Goal: Task Accomplishment & Management: Complete application form

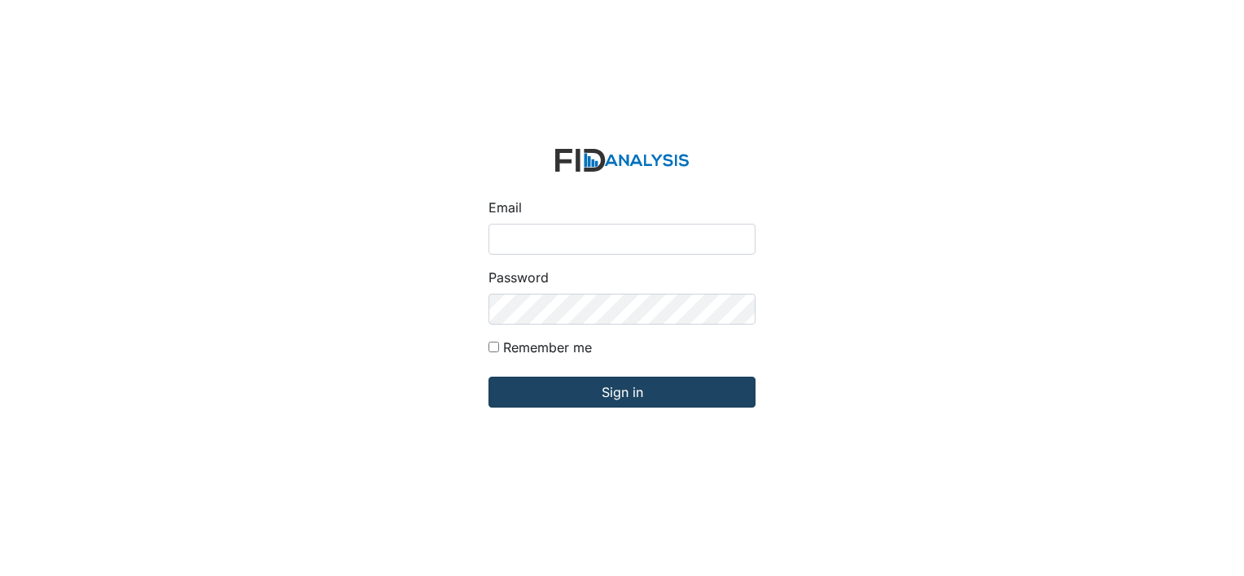
type input "[EMAIL_ADDRESS][DOMAIN_NAME]"
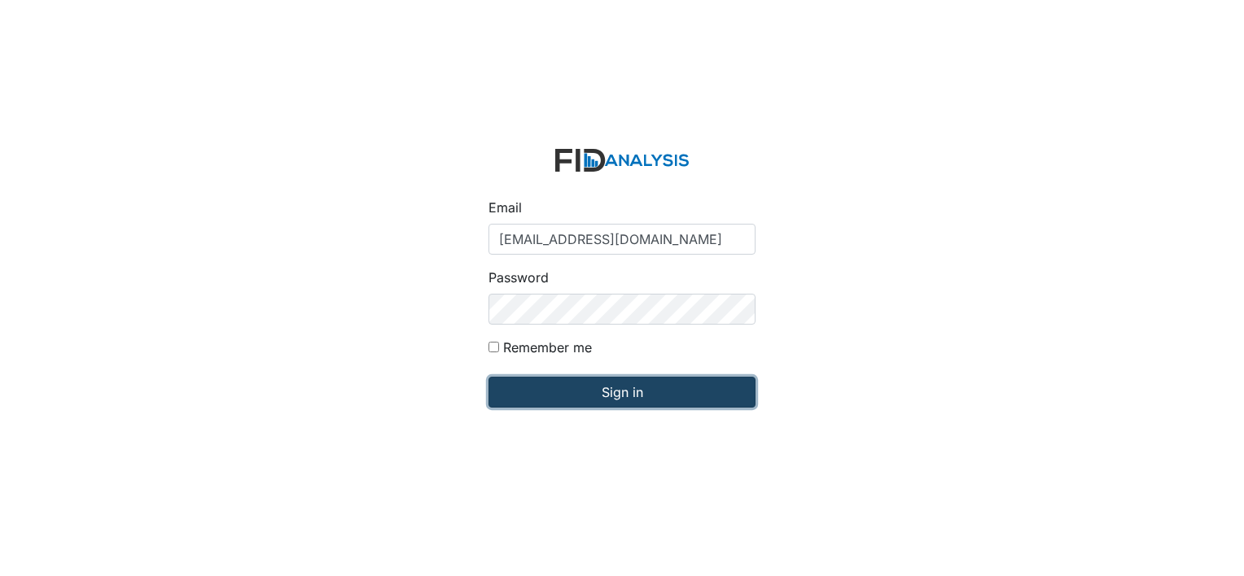
click at [538, 387] on input "Sign in" at bounding box center [621, 392] width 267 height 31
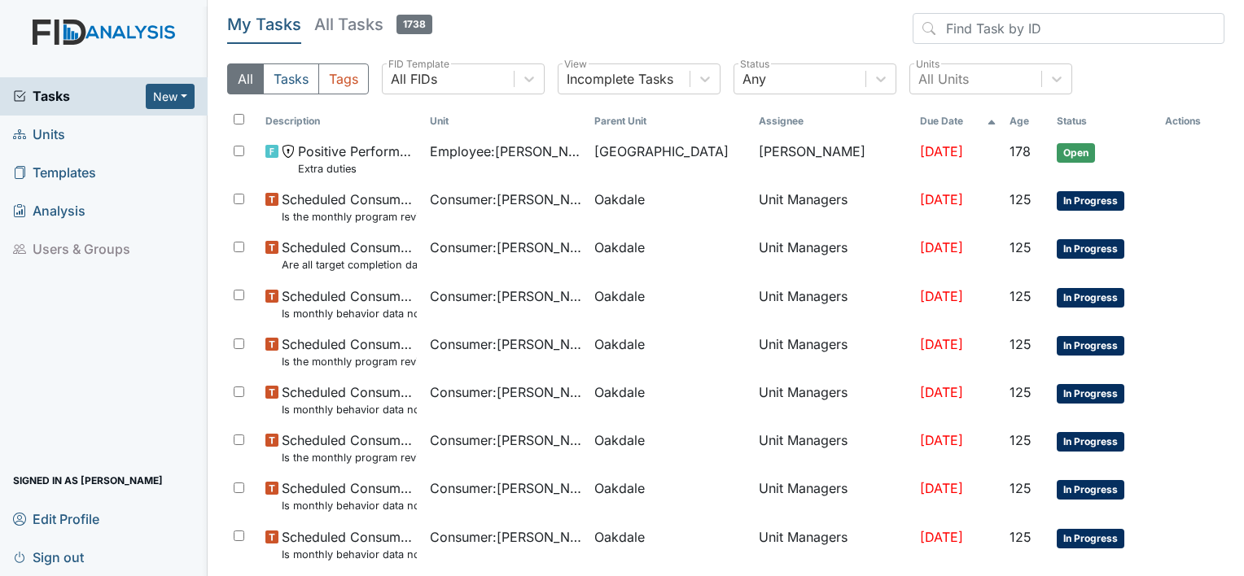
click at [50, 135] on span "Units" at bounding box center [39, 134] width 52 height 25
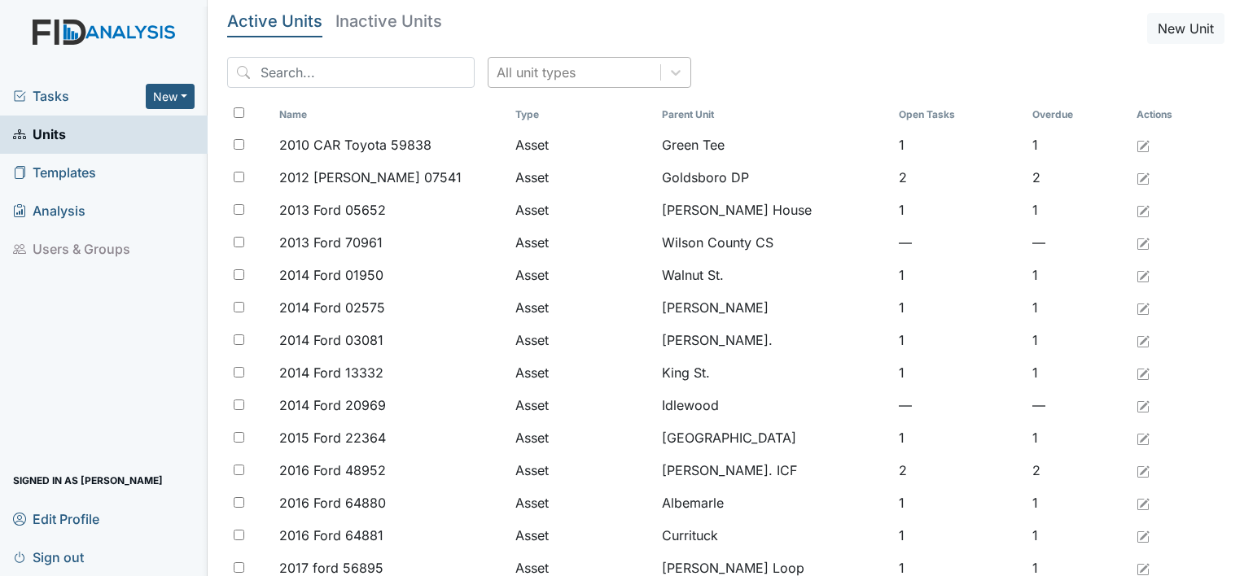
click at [578, 82] on div "All unit types" at bounding box center [574, 72] width 172 height 29
type input "mccl"
click at [514, 82] on div "mccl" at bounding box center [574, 72] width 172 height 29
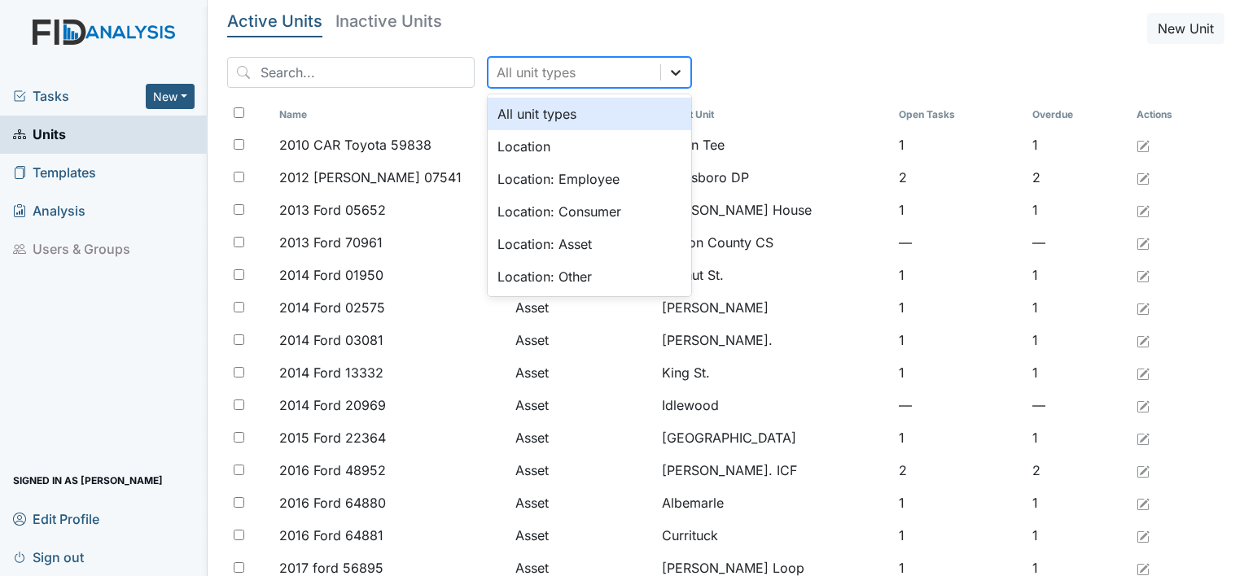
click at [671, 70] on icon at bounding box center [676, 73] width 10 height 6
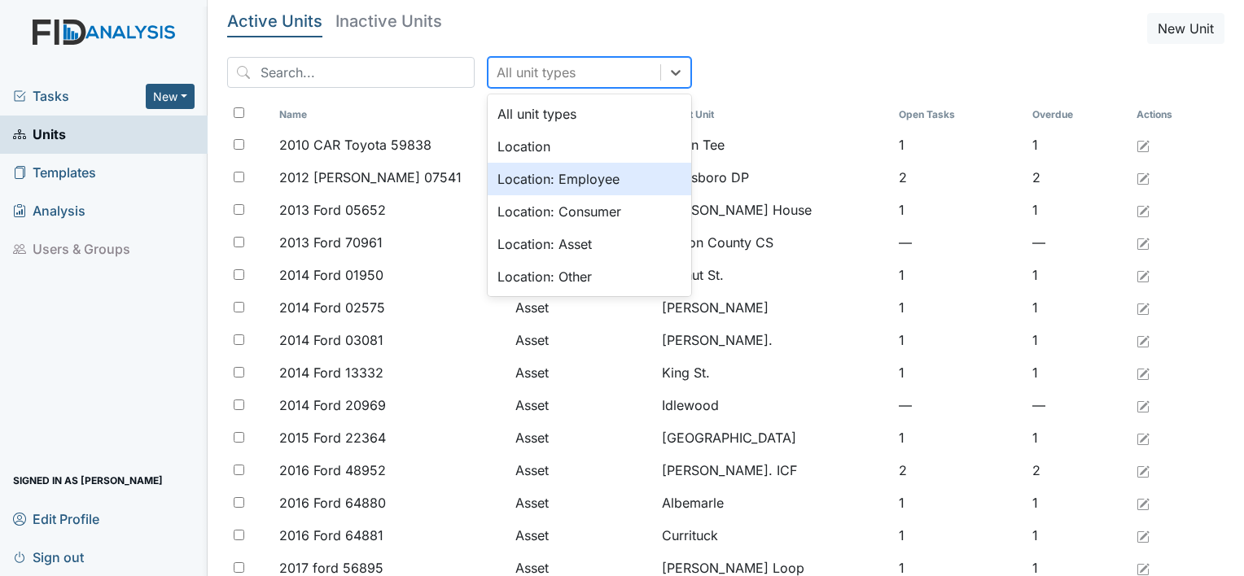
click at [567, 182] on div "Location: Employee" at bounding box center [589, 179] width 203 height 33
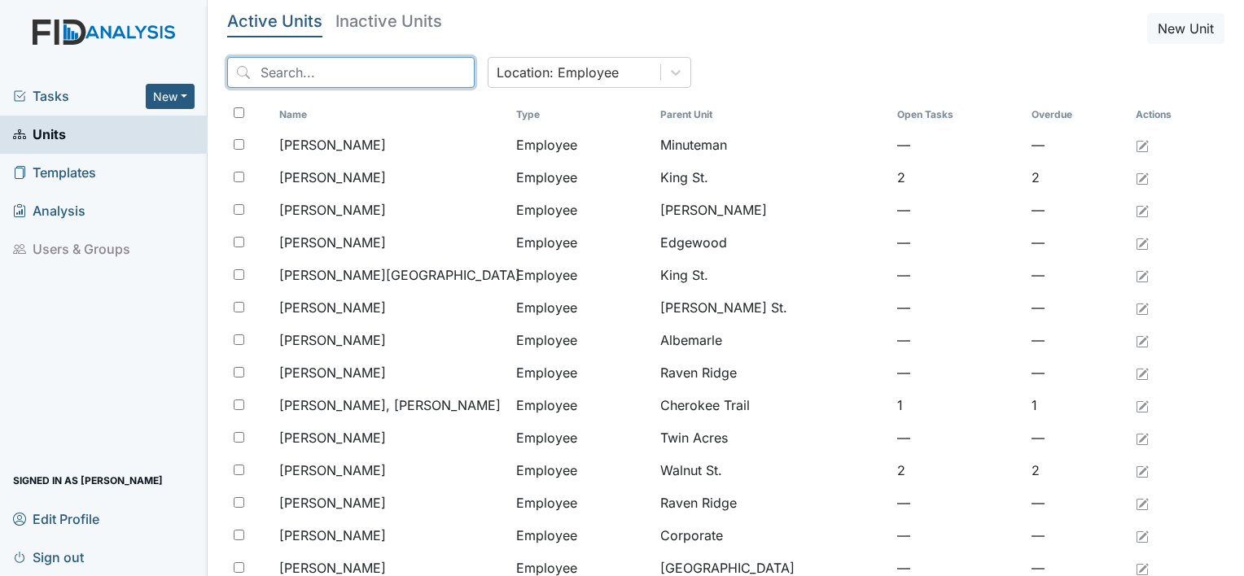
click at [357, 67] on input "search" at bounding box center [350, 72] width 247 height 31
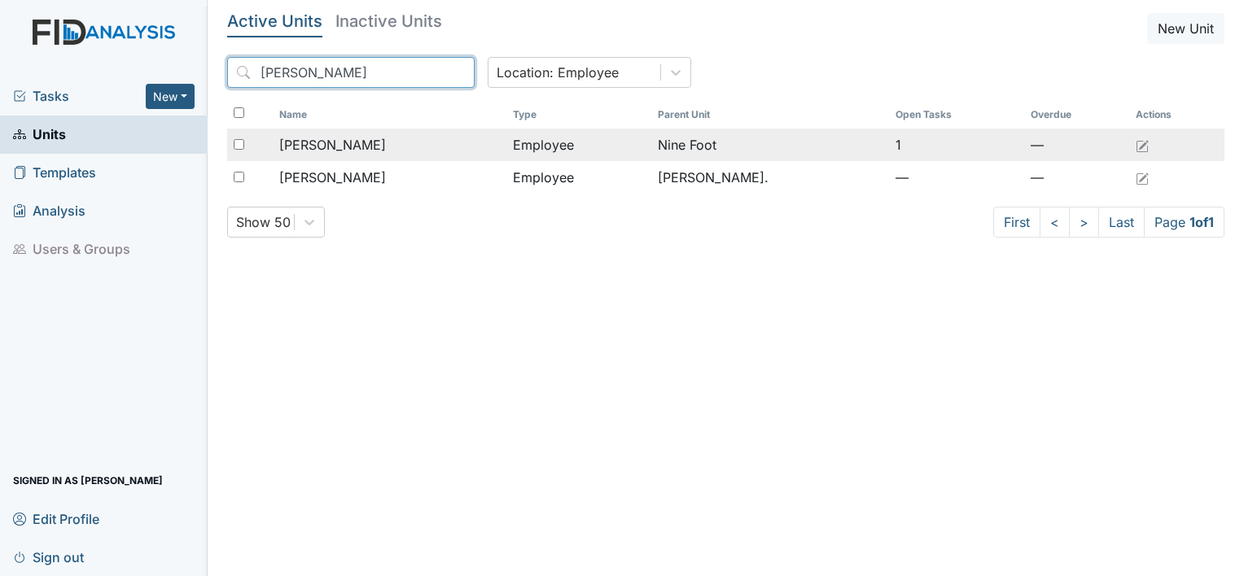
type input "mcclain"
click at [362, 145] on span "[PERSON_NAME]" at bounding box center [332, 145] width 107 height 20
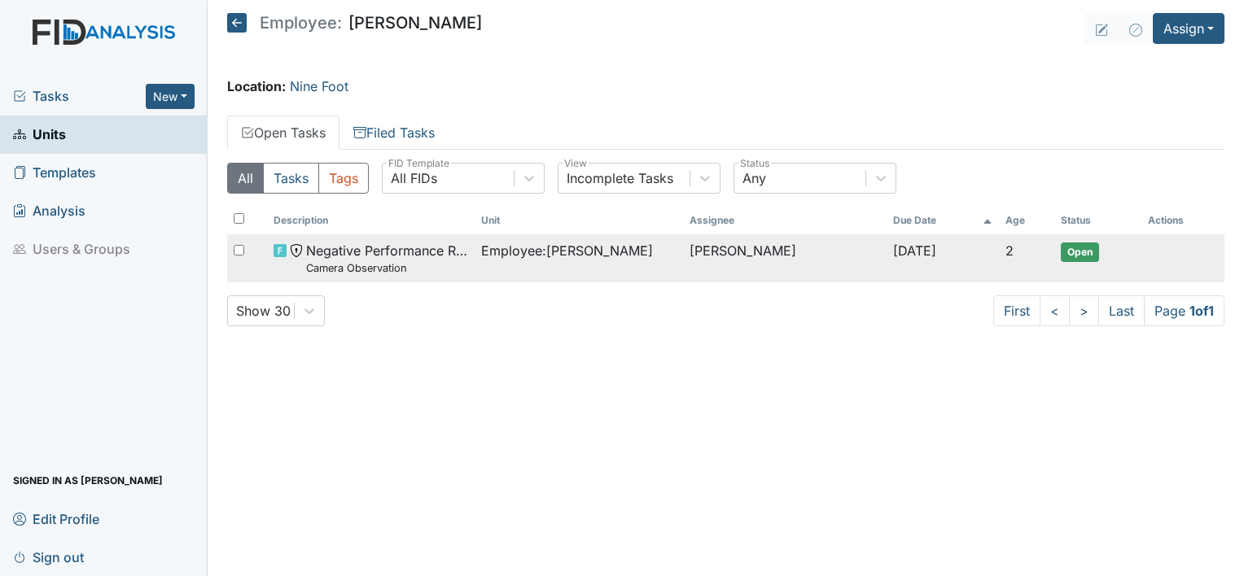
click at [384, 262] on small "Camera Observation" at bounding box center [387, 267] width 162 height 15
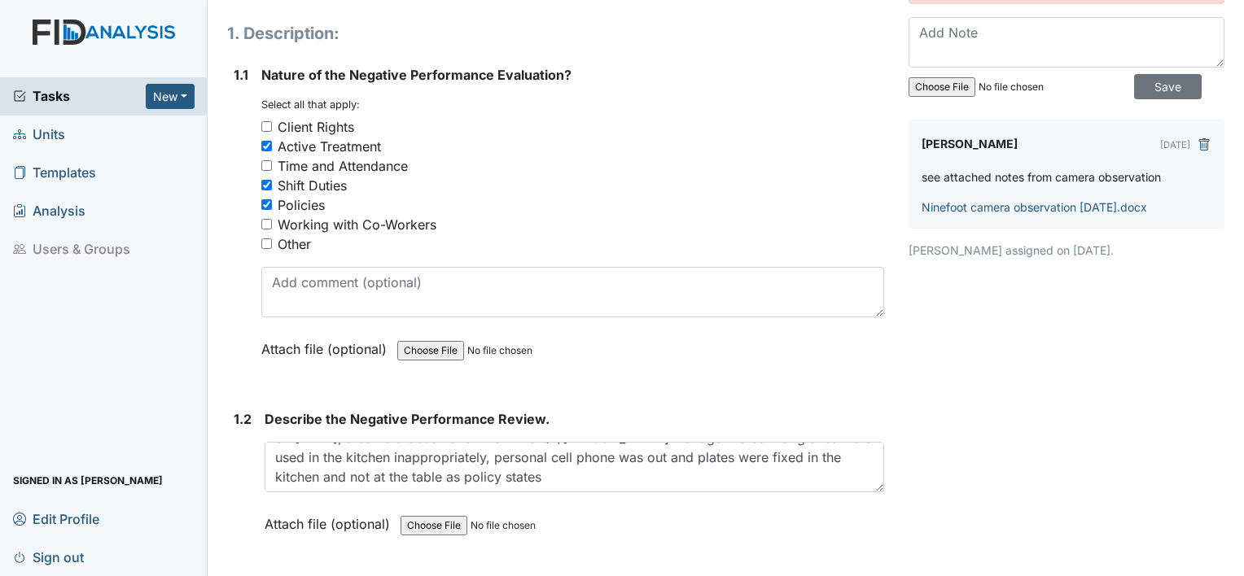
scroll to position [178, 0]
click at [954, 202] on link "Ninefoot camera observation 9.23.25.docx" at bounding box center [1033, 208] width 225 height 14
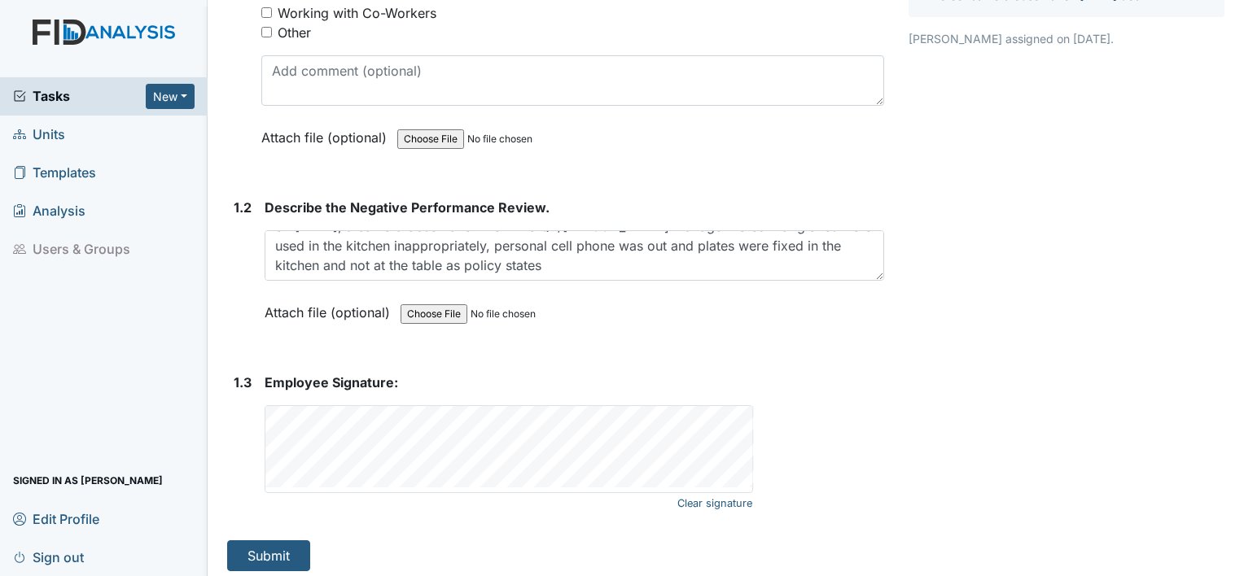
scroll to position [394, 0]
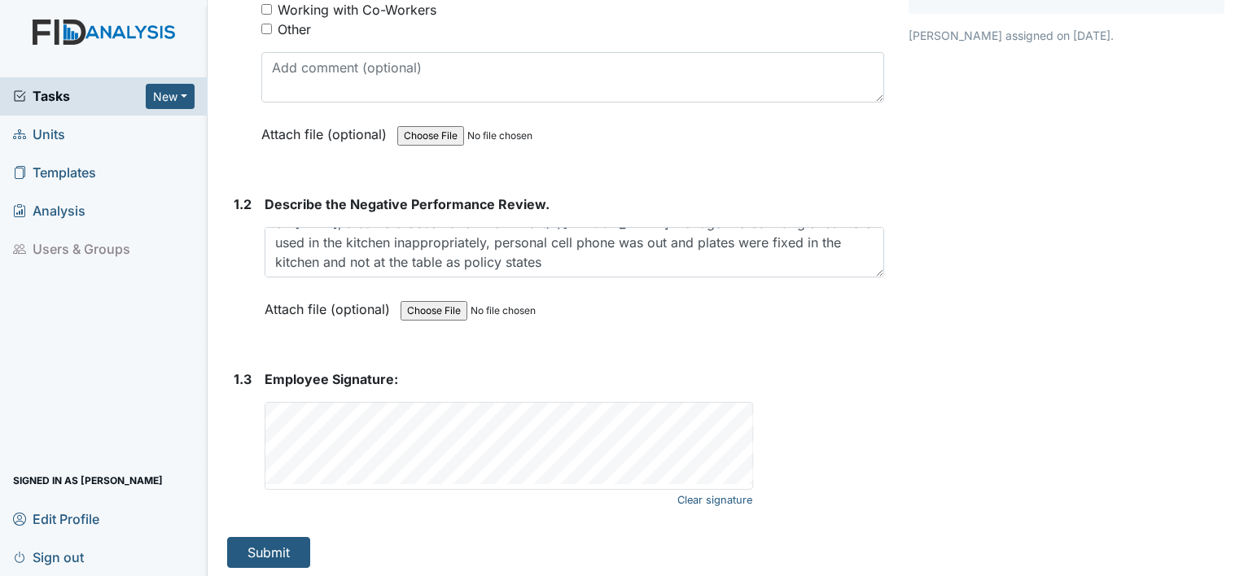
click at [763, 430] on div "Clear signature This field is required." at bounding box center [574, 446] width 619 height 88
click at [247, 547] on button "Submit" at bounding box center [268, 552] width 83 height 31
